Goal: Task Accomplishment & Management: Manage account settings

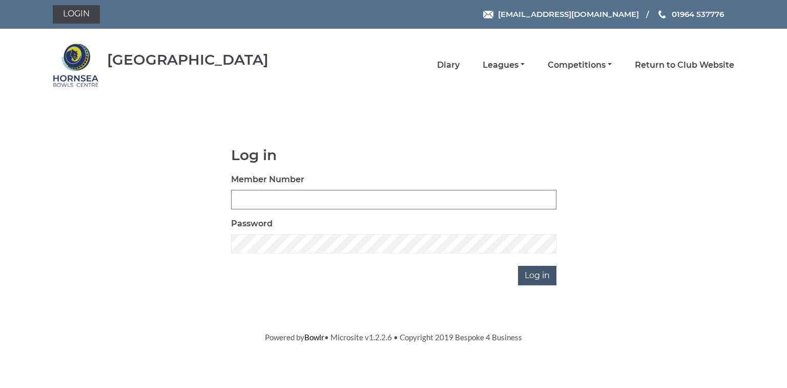
type input "0580"
click at [538, 276] on input "Log in" at bounding box center [537, 275] width 38 height 19
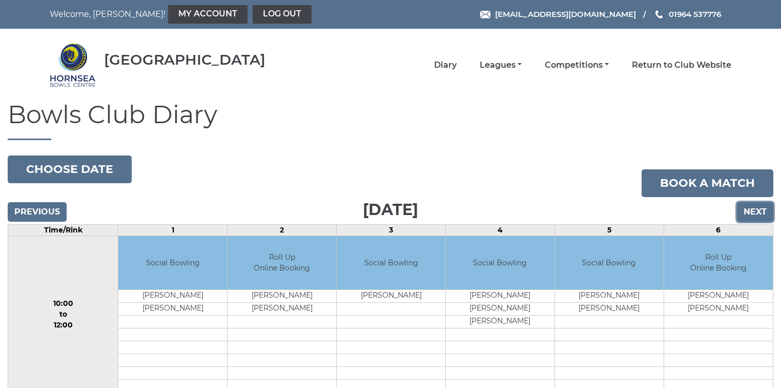
click at [759, 210] on input "Next" at bounding box center [755, 211] width 36 height 19
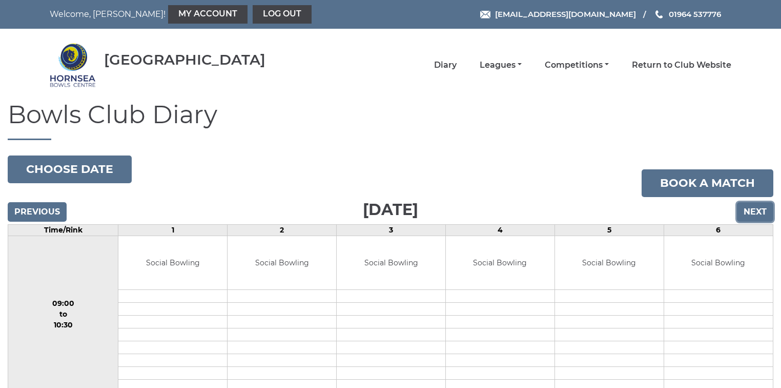
click at [759, 210] on input "Next" at bounding box center [755, 211] width 36 height 19
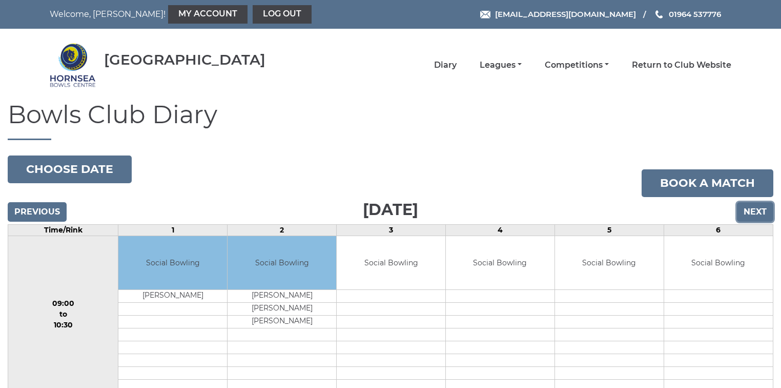
drag, startPoint x: 0, startPoint y: 0, endPoint x: 759, endPoint y: 210, distance: 787.8
click at [759, 210] on input "Next" at bounding box center [755, 211] width 36 height 19
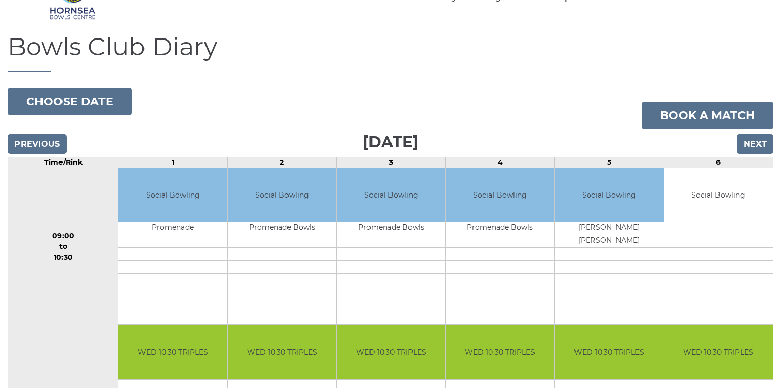
scroll to position [41, 0]
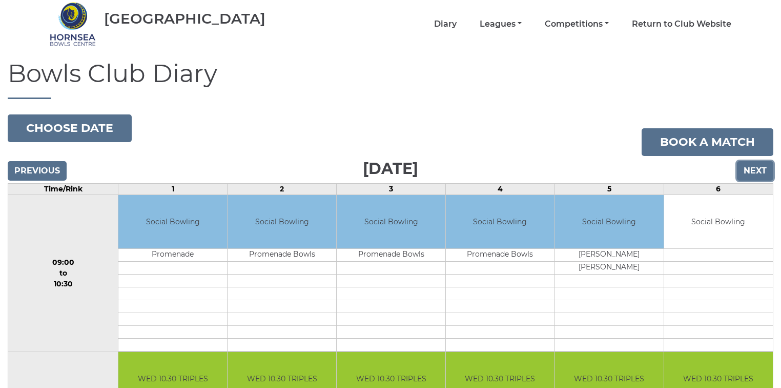
click at [762, 169] on input "Next" at bounding box center [755, 170] width 36 height 19
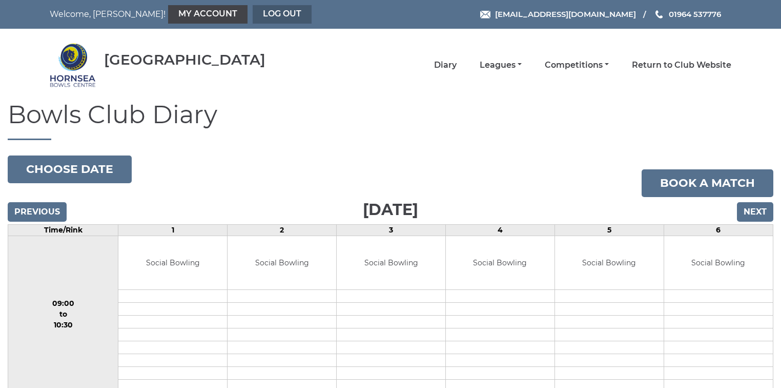
click at [253, 14] on link "Log out" at bounding box center [282, 14] width 59 height 18
